Goal: Information Seeking & Learning: Understand process/instructions

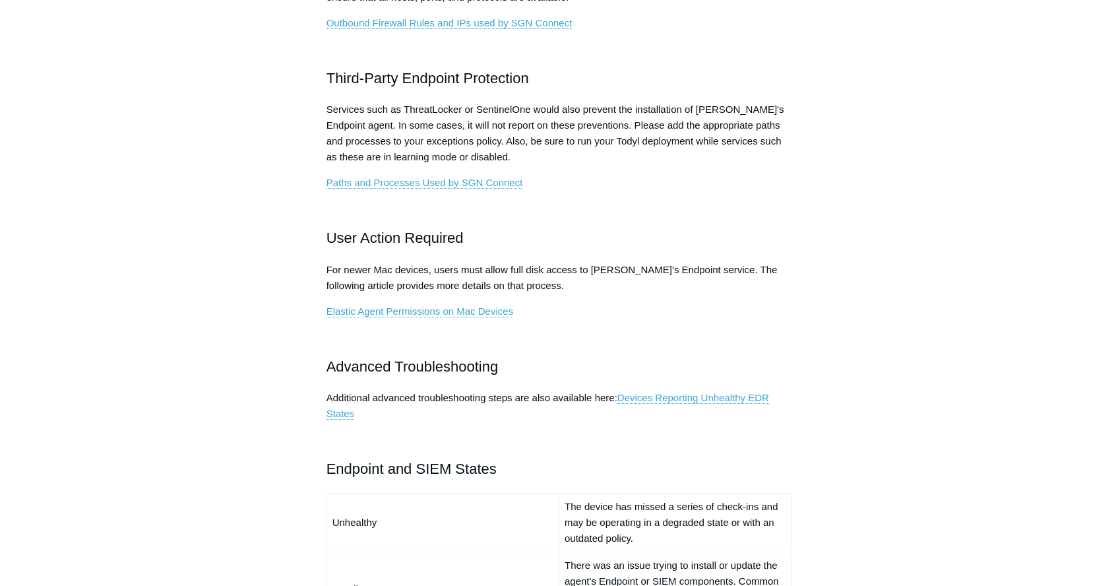
scroll to position [582, 0]
click at [682, 399] on link "Devices Reporting Unhealthy EDR States" at bounding box center [548, 405] width 443 height 28
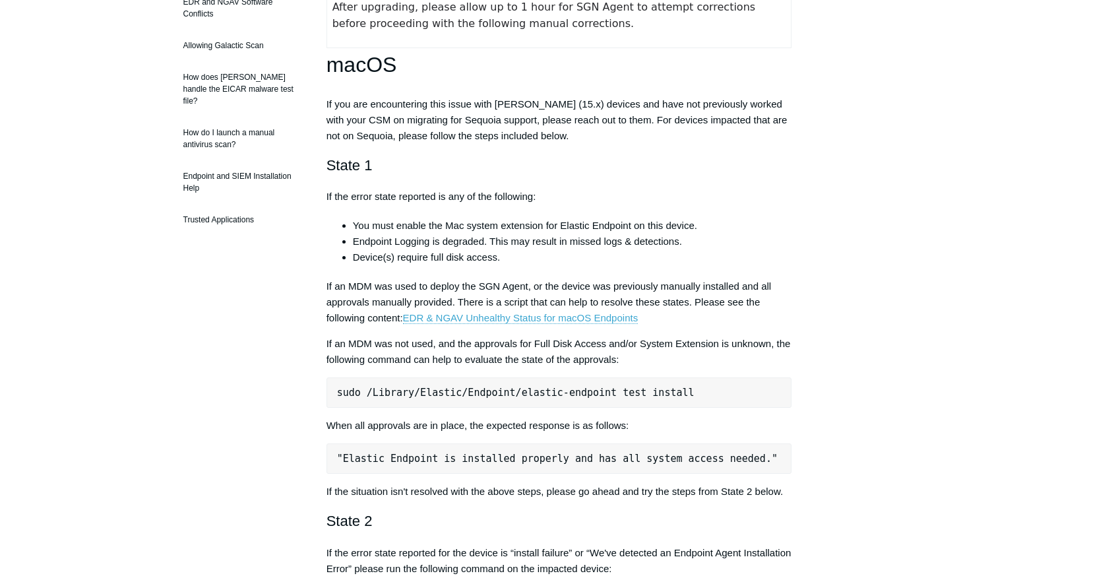
scroll to position [333, 0]
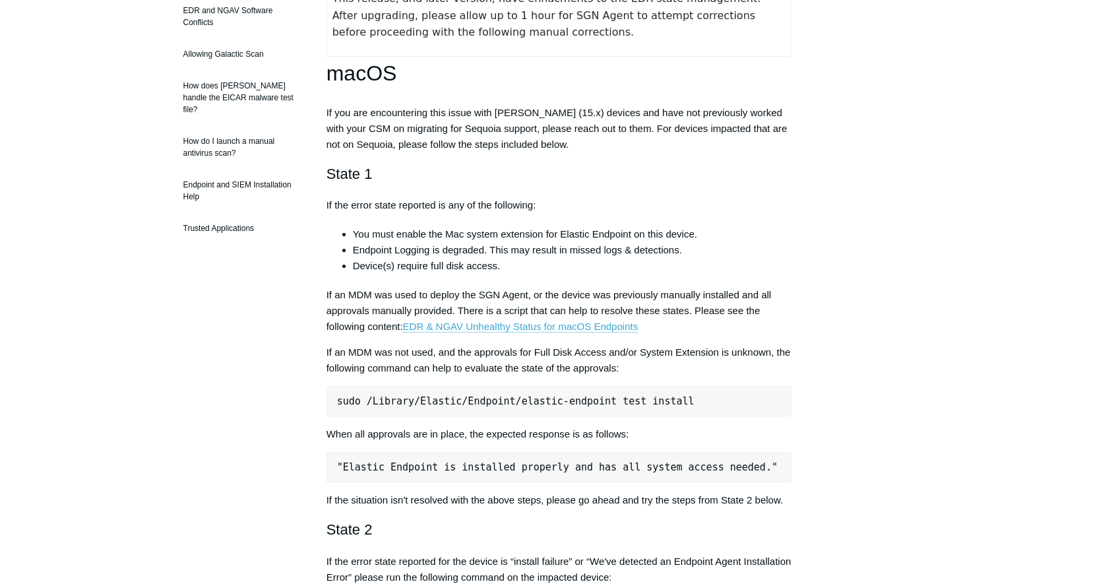
click at [662, 400] on pre "sudo /Library/Elastic/Endpoint/elastic-endpoint test install" at bounding box center [560, 401] width 466 height 30
copy div "sudo /Library/Elastic/Endpoint/elastic-endpoint test install"
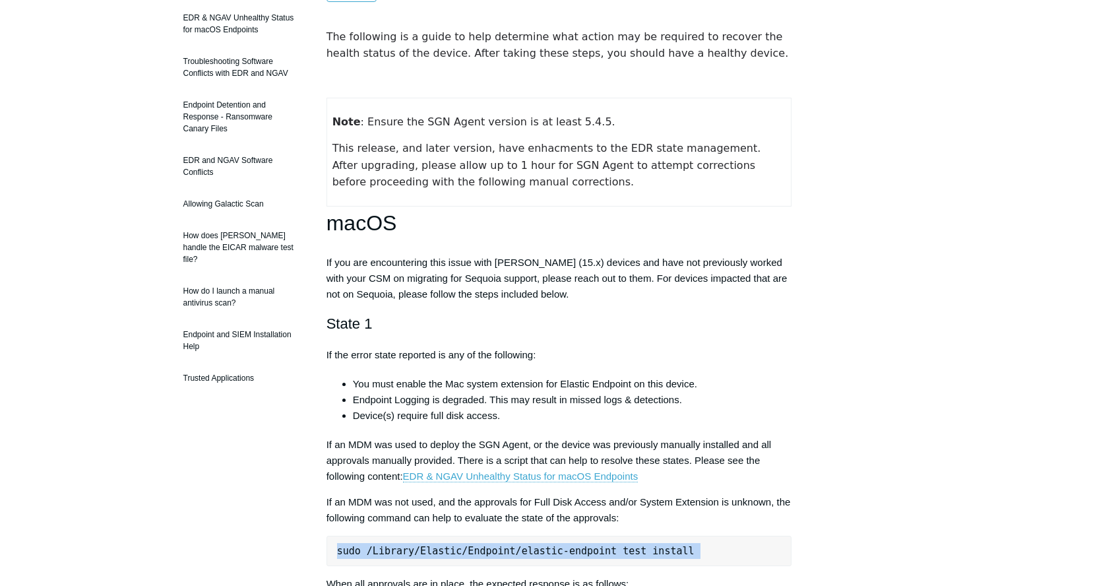
scroll to position [193, 0]
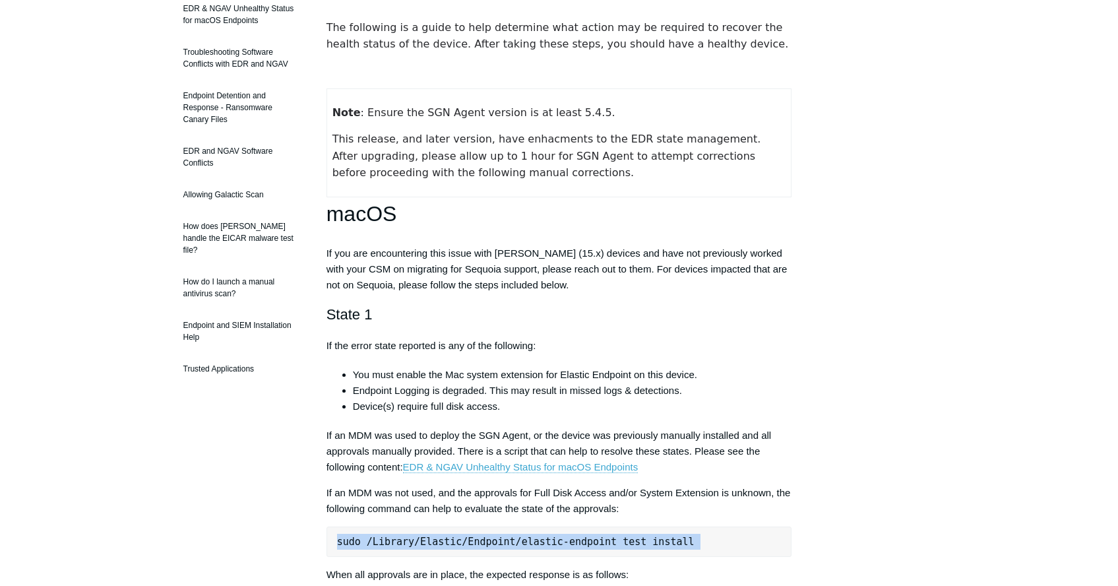
copy div "sudo /Library/Elastic/Endpoint/elastic-endpoint test install"
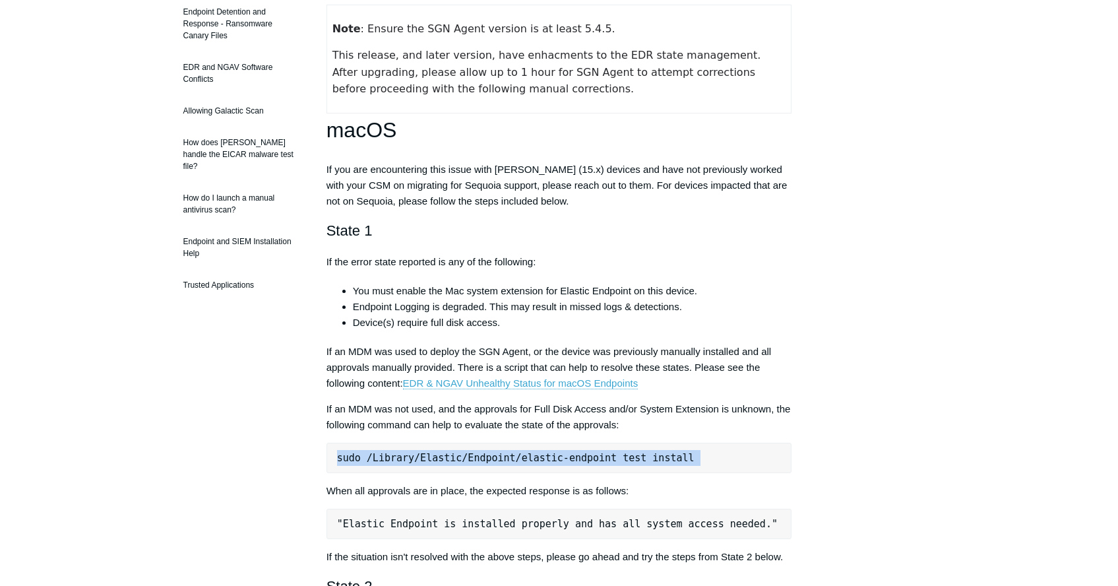
scroll to position [304, 0]
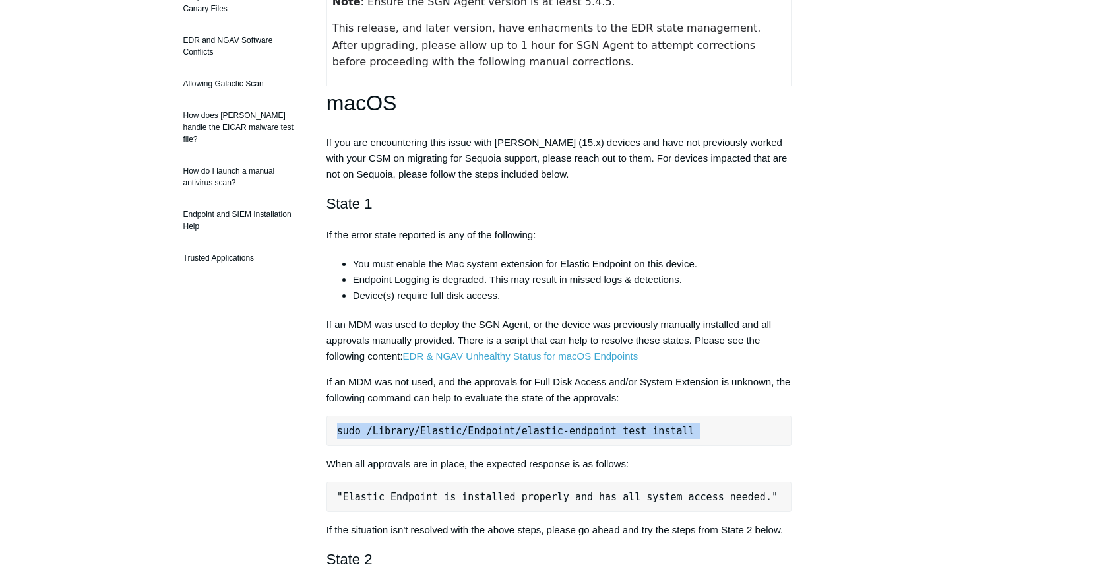
click at [567, 356] on link "EDR & NGAV Unhealthy Status for macOS Endpoints" at bounding box center [521, 356] width 236 height 12
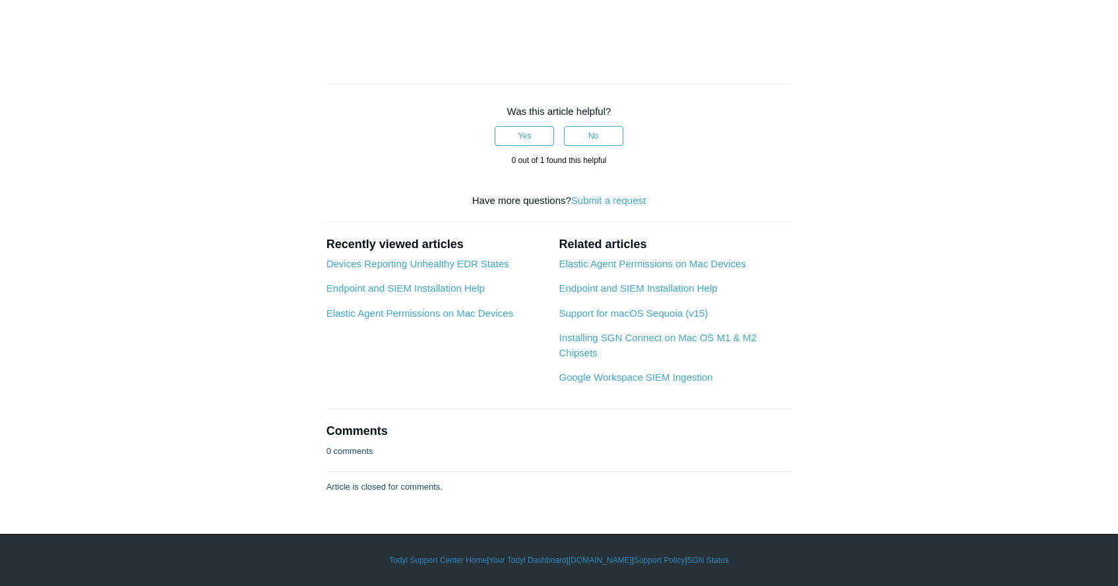
scroll to position [1893, 0]
drag, startPoint x: 548, startPoint y: 294, endPoint x: 333, endPoint y: 290, distance: 215.8
copy pre "sudo ./endpoint-tools-v3.sh -status"
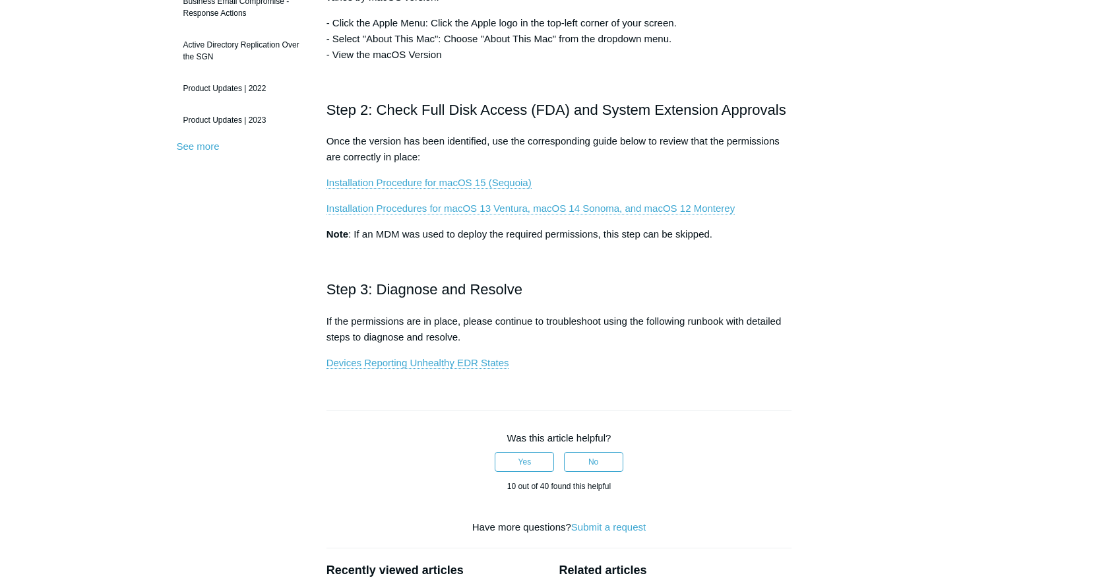
scroll to position [384, 0]
click at [482, 361] on link "Devices Reporting Unhealthy EDR States" at bounding box center [418, 361] width 183 height 12
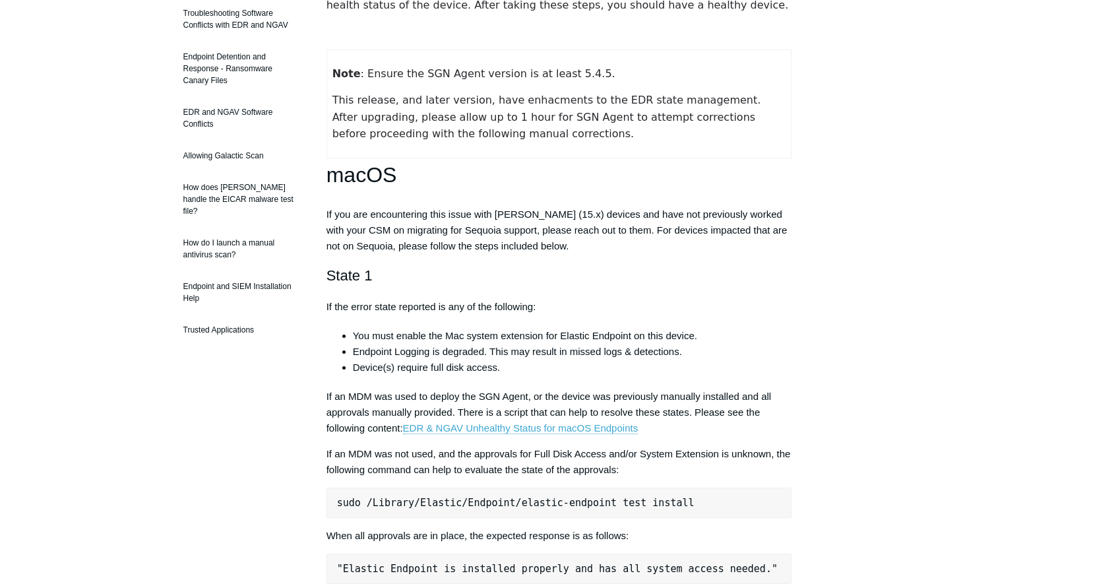
scroll to position [234, 0]
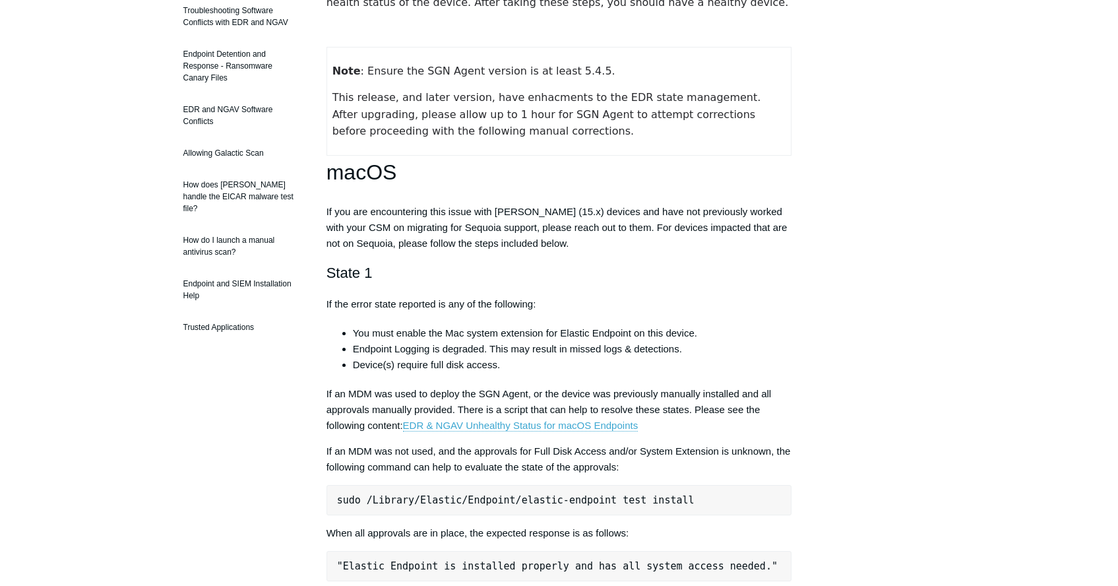
click at [657, 499] on pre "sudo /Library/Elastic/Endpoint/elastic-endpoint test install" at bounding box center [560, 500] width 466 height 30
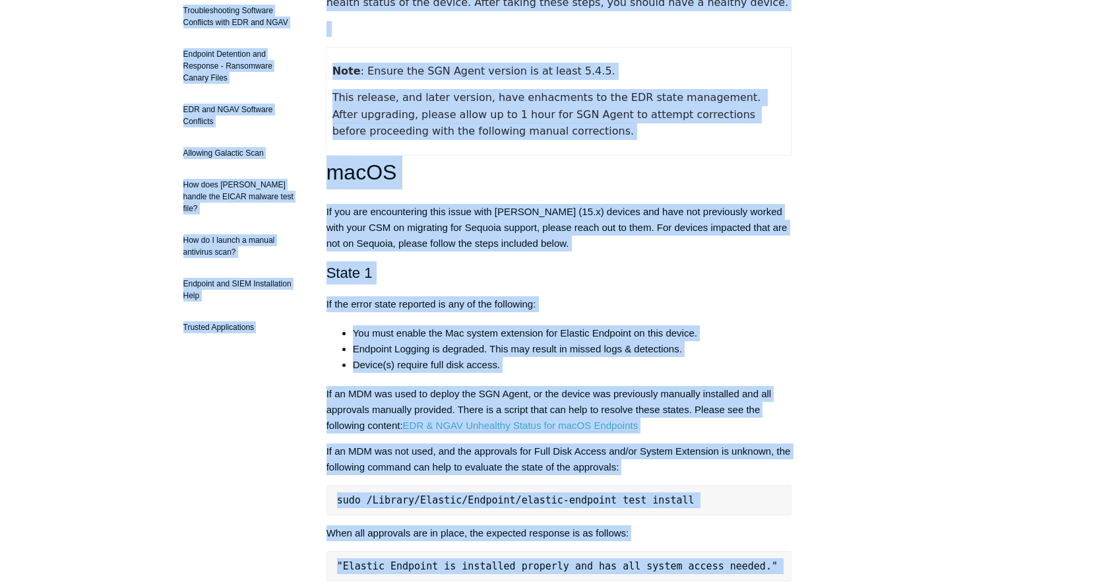
click at [657, 499] on pre "sudo /Library/Elastic/Endpoint/elastic-endpoint test install" at bounding box center [560, 500] width 466 height 30
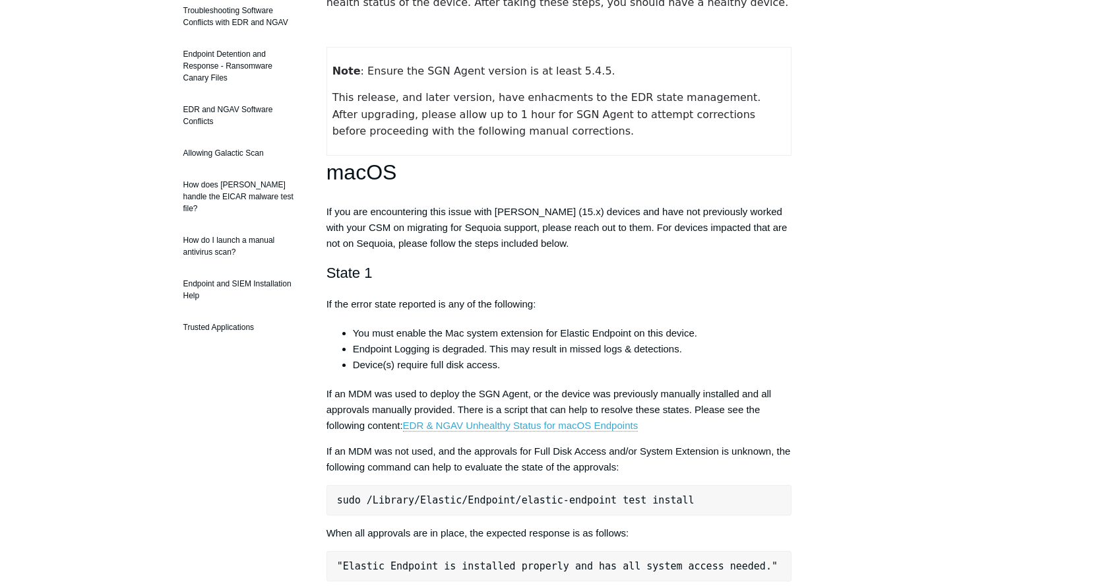
click at [659, 499] on pre "sudo /Library/Elastic/Endpoint/elastic-endpoint test install" at bounding box center [560, 500] width 466 height 30
copy div "sudo /Library/Elastic/Endpoint/elastic-endpoint test install"
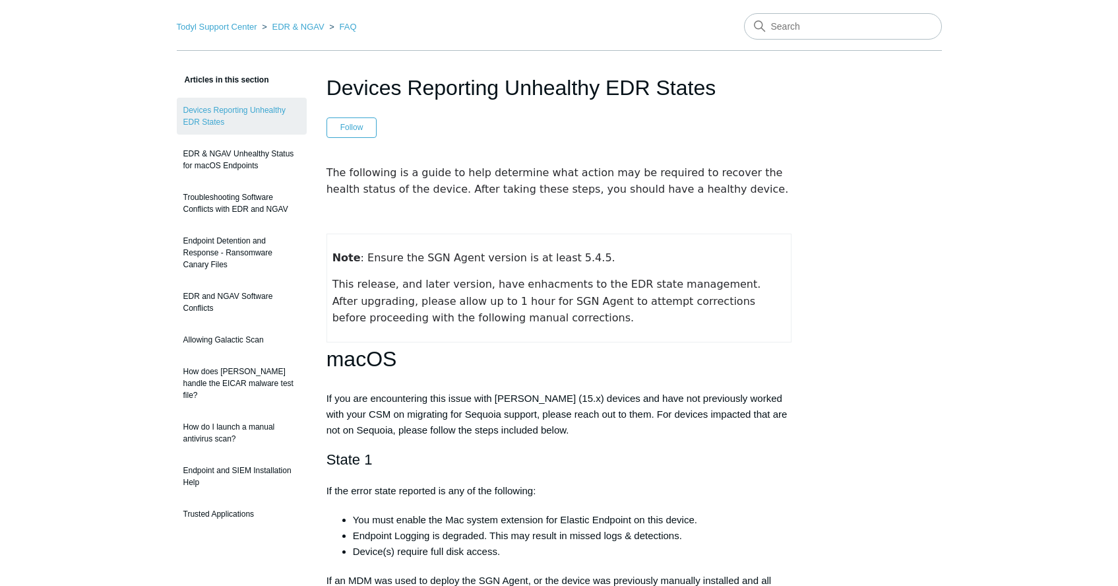
scroll to position [0, 0]
